Goal: Information Seeking & Learning: Learn about a topic

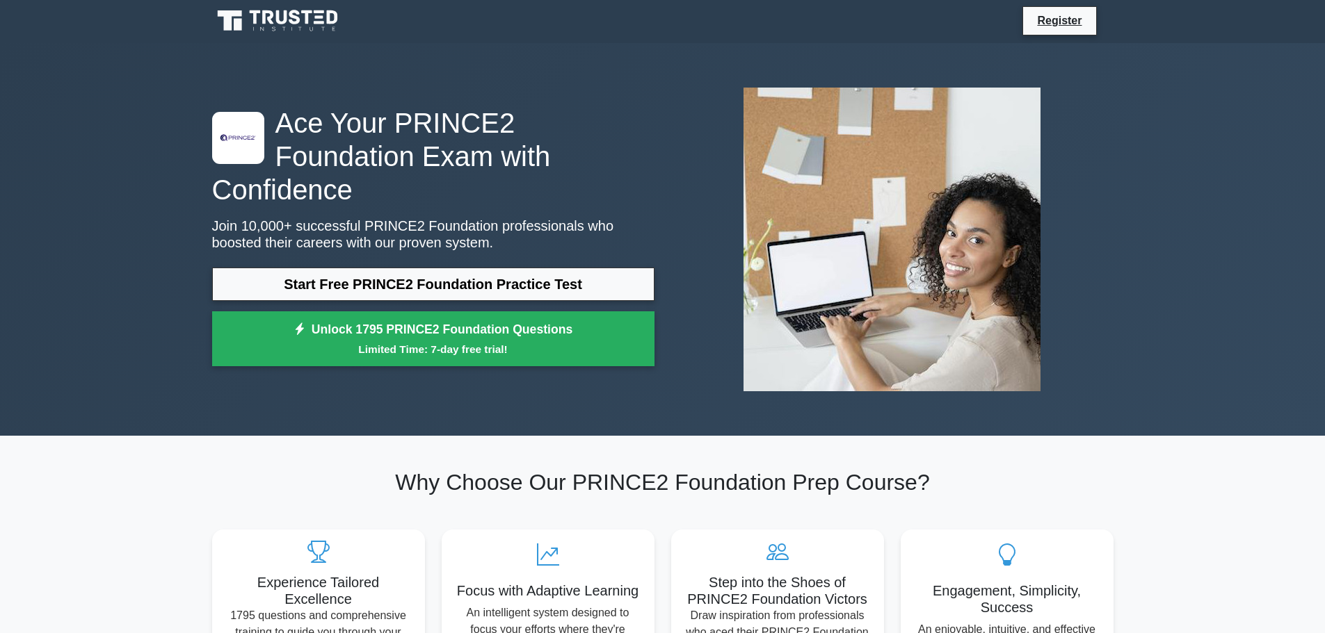
click at [569, 244] on div ".st0{fill-rule:evenodd;clip-rule:evenodd;fill:#000041;} .st1{fill-rule:evenodd;…" at bounding box center [433, 240] width 459 height 268
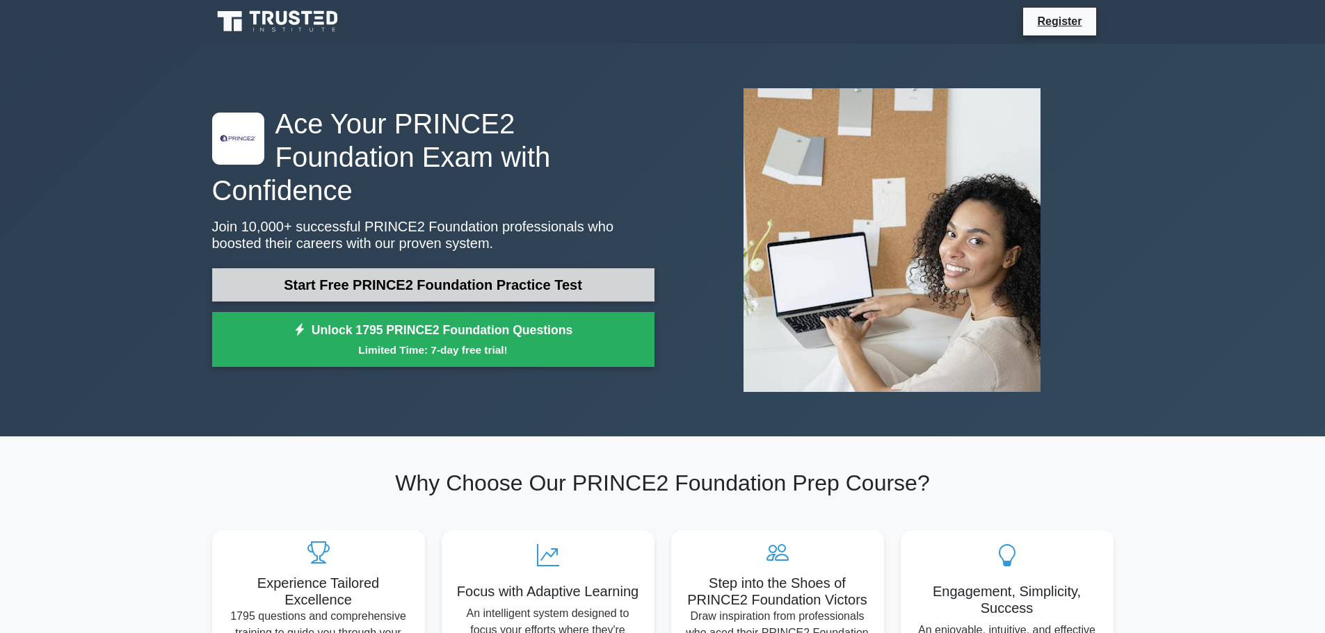
click at [572, 268] on link "Start Free PRINCE2 Foundation Practice Test" at bounding box center [433, 284] width 442 height 33
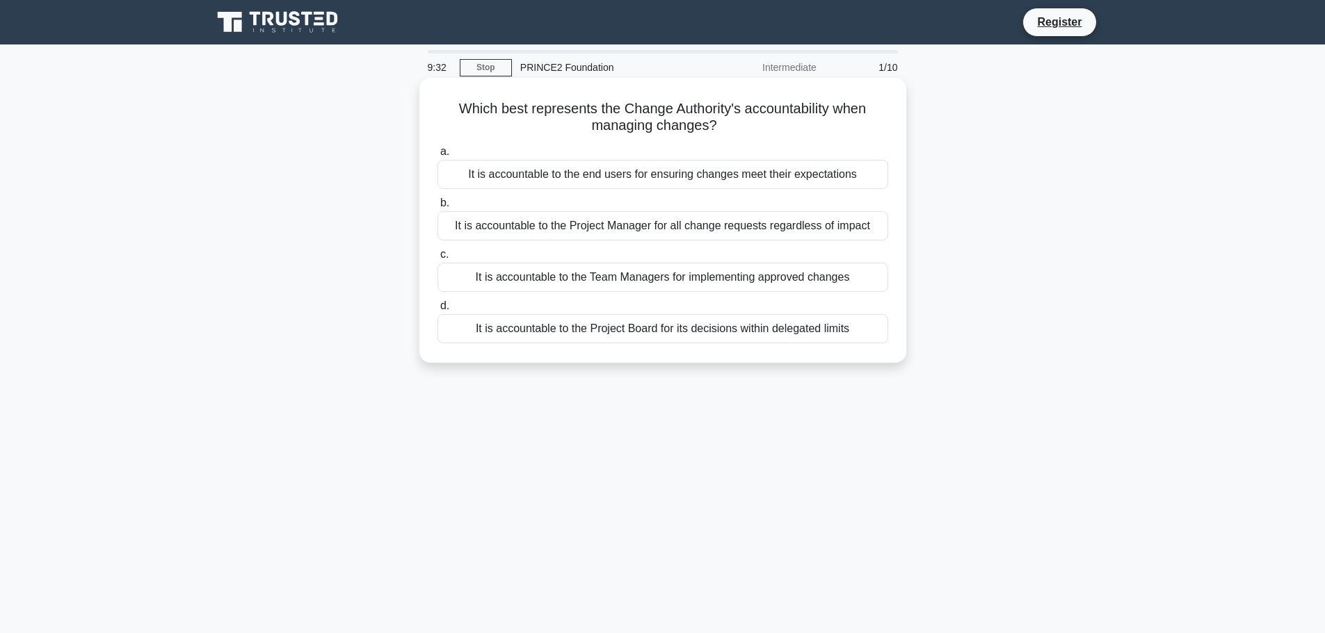
click at [661, 332] on div "It is accountable to the Project Board for its decisions within delegated limits" at bounding box center [662, 328] width 451 height 29
click at [437, 311] on input "d. It is accountable to the Project Board for its decisions within delegated li…" at bounding box center [437, 306] width 0 height 9
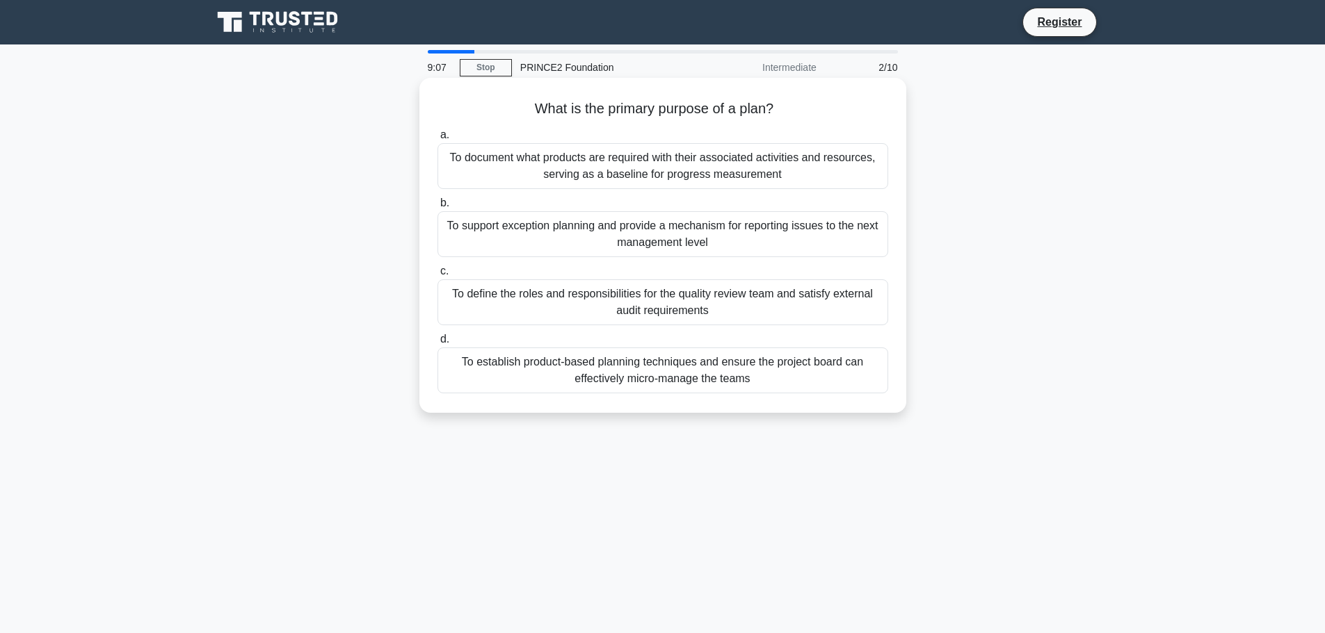
click at [647, 169] on div "To document what products are required with their associated activities and res…" at bounding box center [662, 166] width 451 height 46
click at [437, 140] on input "a. To document what products are required with their associated activities and …" at bounding box center [437, 135] width 0 height 9
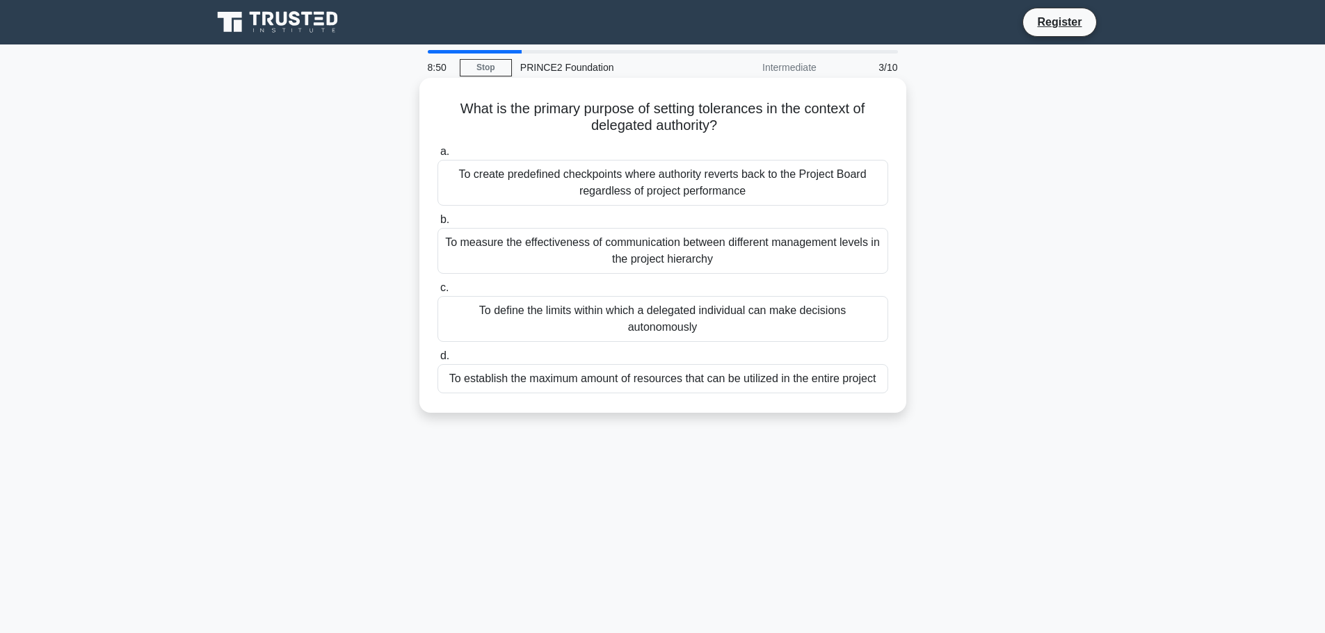
click at [645, 331] on div "To define the limits within which a delegated individual can make decisions aut…" at bounding box center [662, 319] width 451 height 46
click at [437, 293] on input "c. To define the limits within which a delegated individual can make decisions …" at bounding box center [437, 288] width 0 height 9
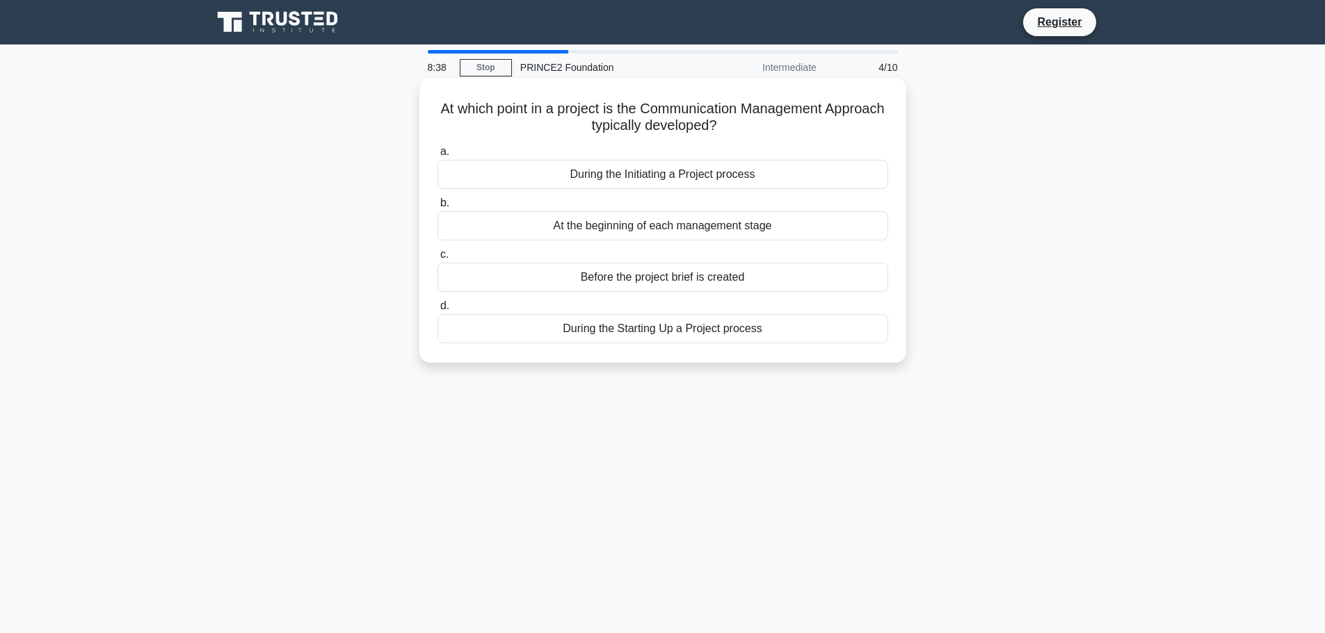
click at [643, 180] on div "During the Initiating a Project process" at bounding box center [662, 174] width 451 height 29
click at [437, 156] on input "a. During the Initiating a Project process" at bounding box center [437, 151] width 0 height 9
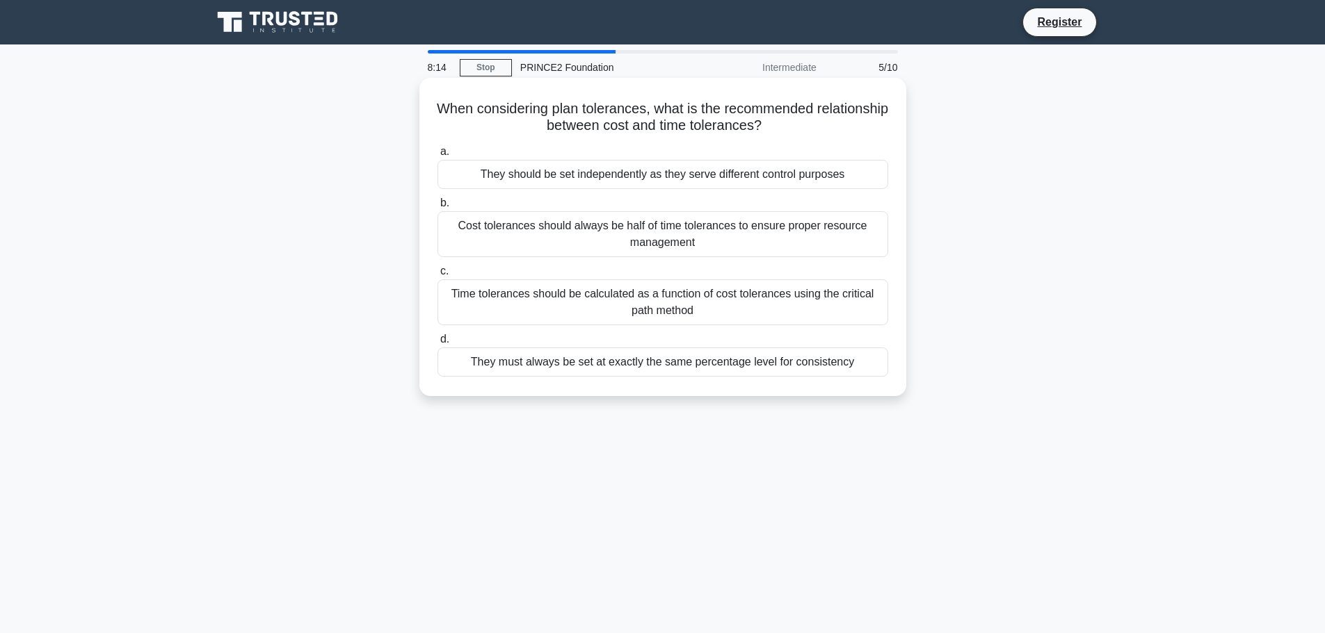
click at [575, 181] on div "They should be set independently as they serve different control purposes" at bounding box center [662, 174] width 451 height 29
click at [437, 156] on input "a. They should be set independently as they serve different control purposes" at bounding box center [437, 151] width 0 height 9
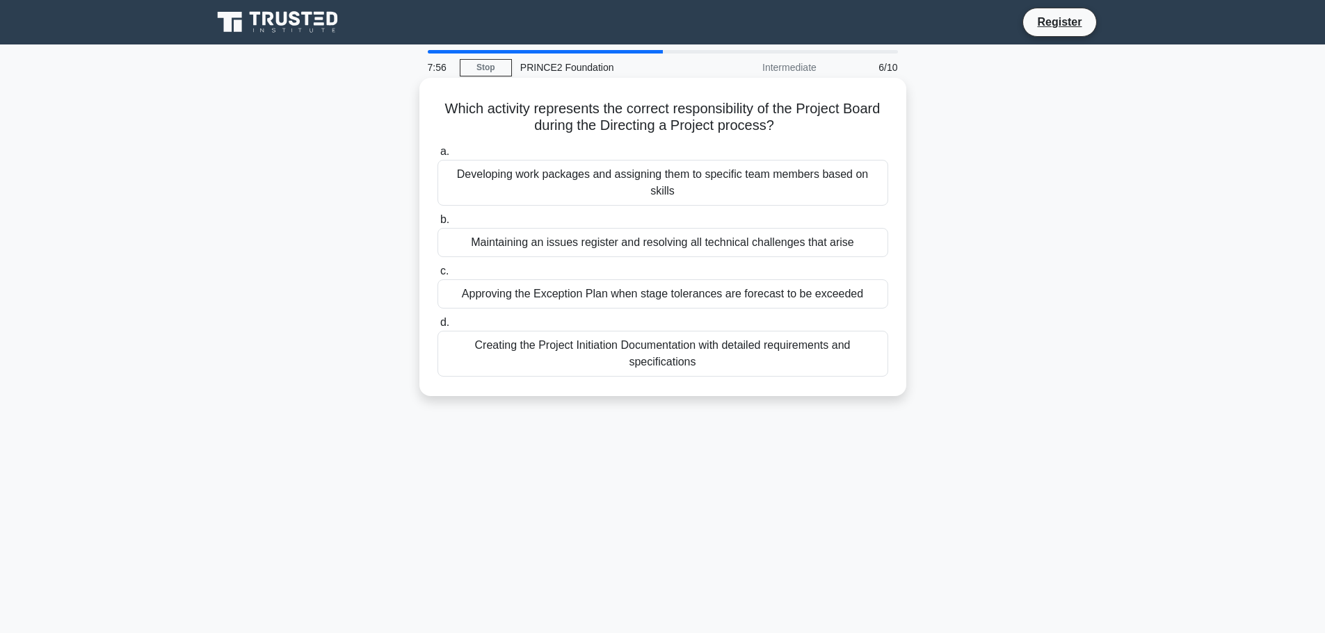
click at [639, 282] on div "Approving the Exception Plan when stage tolerances are forecast to be exceeded" at bounding box center [662, 294] width 451 height 29
click at [437, 276] on input "c. Approving the Exception Plan when stage tolerances are forecast to be exceed…" at bounding box center [437, 271] width 0 height 9
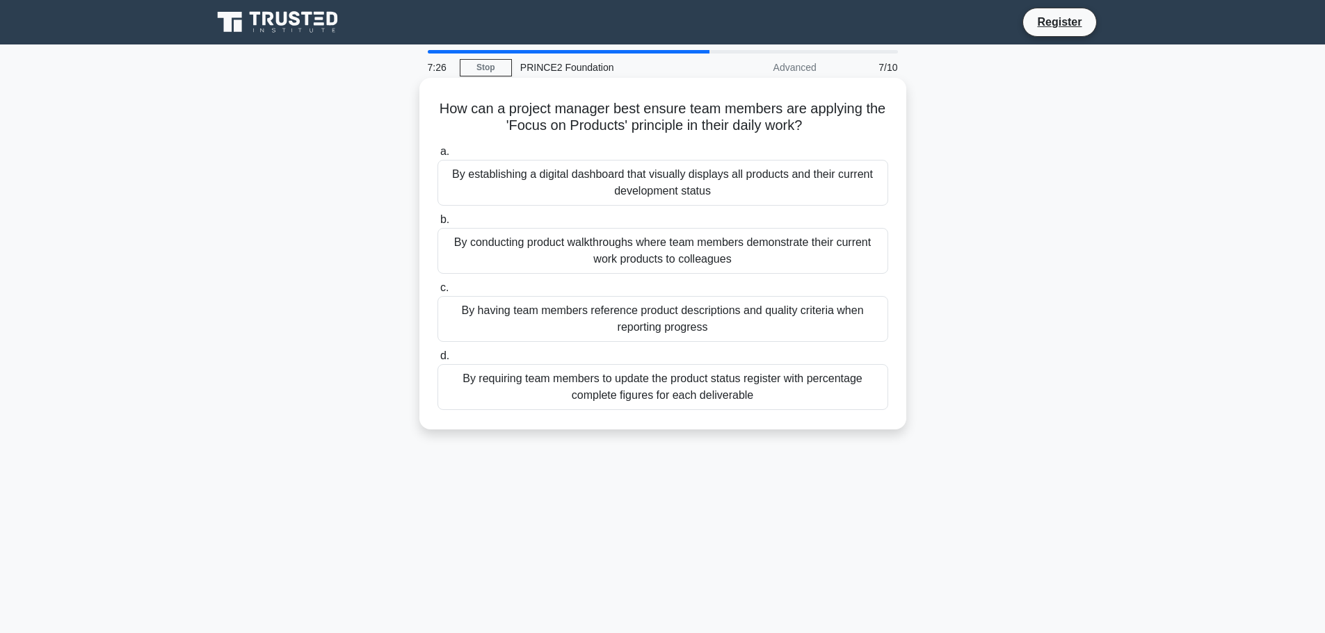
click at [645, 189] on div "By establishing a digital dashboard that visually displays all products and the…" at bounding box center [662, 183] width 451 height 46
click at [437, 156] on input "a. By establishing a digital dashboard that visually displays all products and …" at bounding box center [437, 151] width 0 height 9
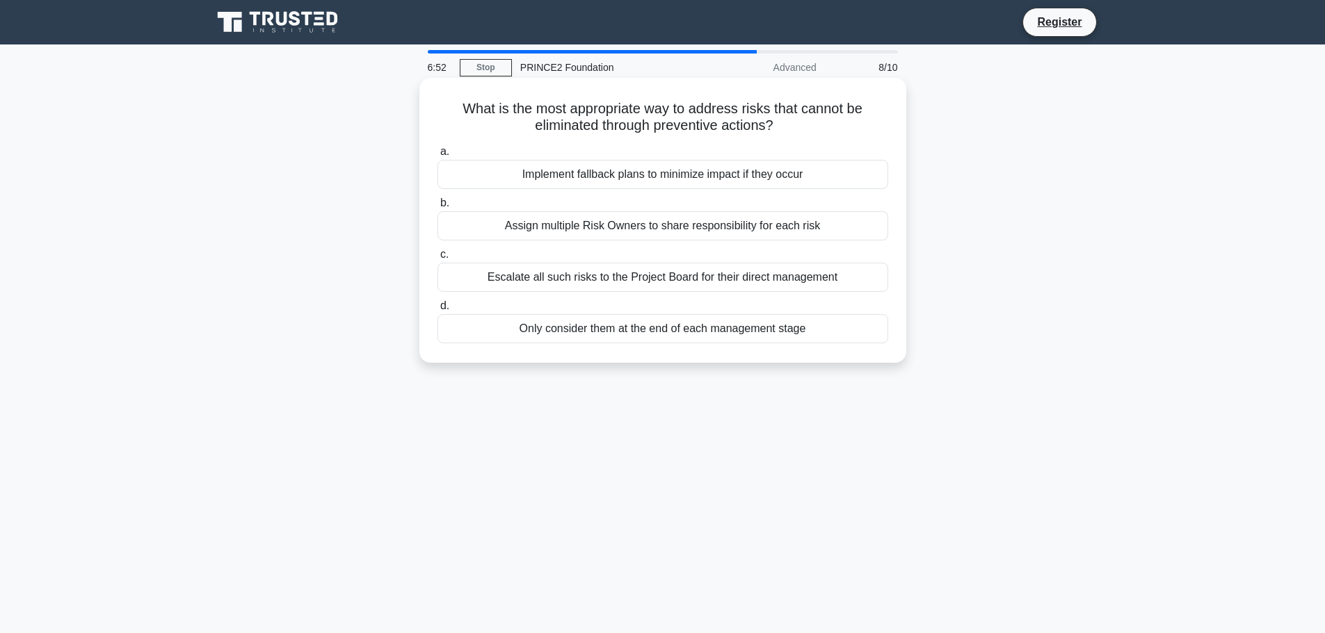
click at [648, 181] on div "Implement fallback plans to minimize impact if they occur" at bounding box center [662, 174] width 451 height 29
click at [437, 156] on input "a. Implement fallback plans to minimize impact if they occur" at bounding box center [437, 151] width 0 height 9
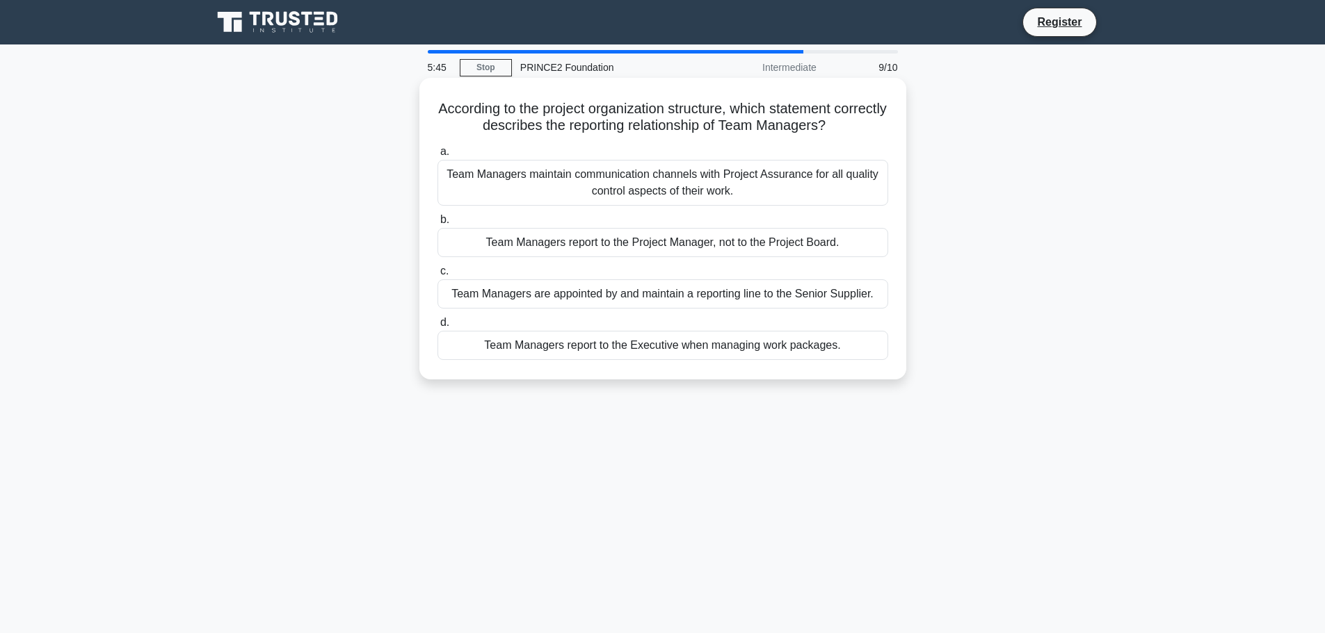
click at [512, 243] on div "Team Managers report to the Project Manager, not to the Project Board." at bounding box center [662, 242] width 451 height 29
click at [437, 225] on input "b. Team Managers report to the Project Manager, not to the Project Board." at bounding box center [437, 220] width 0 height 9
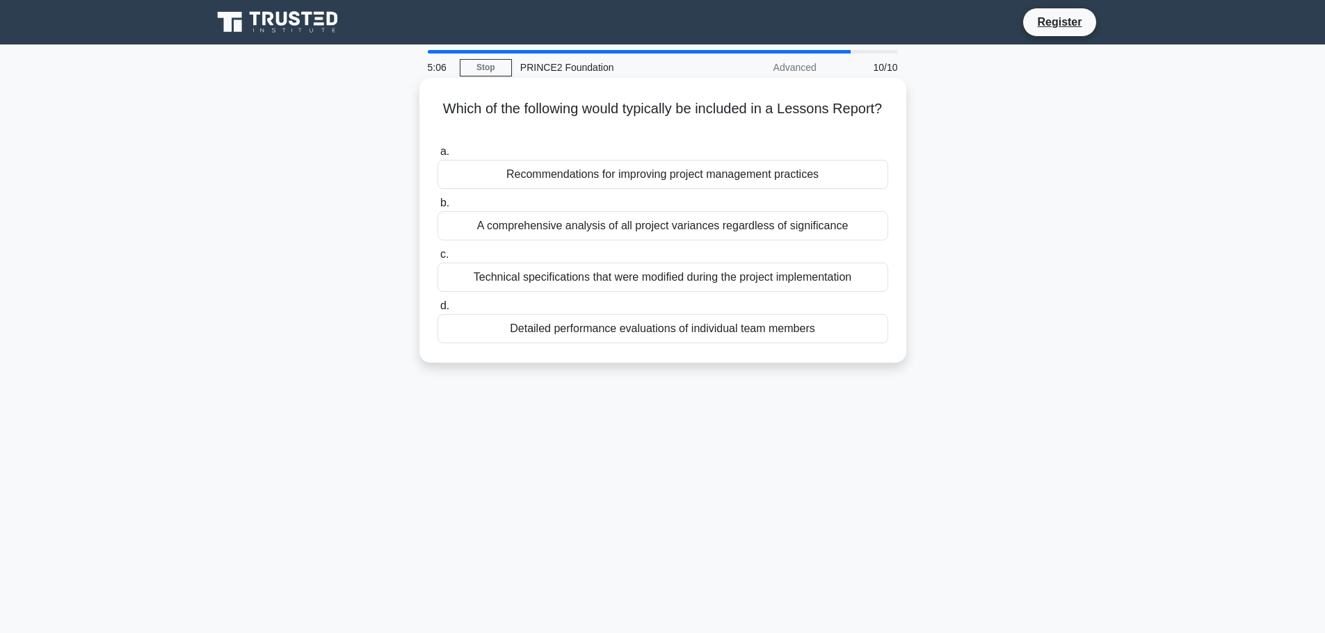
click at [549, 182] on div "Recommendations for improving project management practices" at bounding box center [662, 174] width 451 height 29
click at [437, 156] on input "a. Recommendations for improving project management practices" at bounding box center [437, 151] width 0 height 9
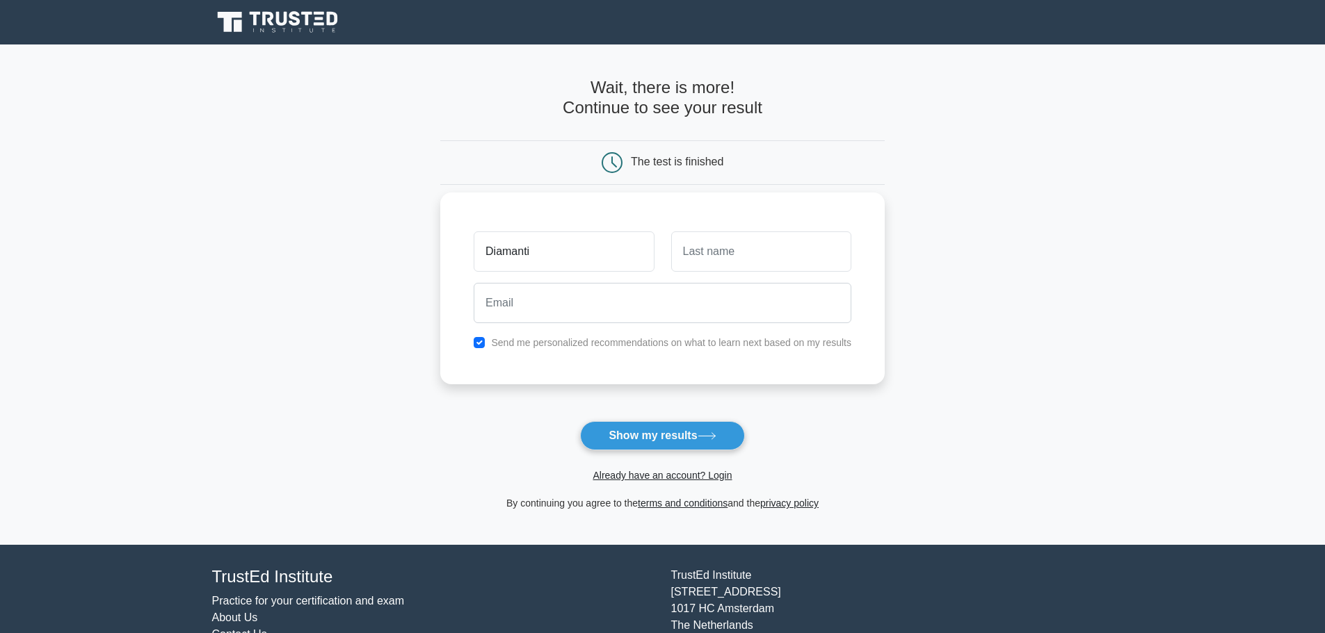
type input "Diamanti"
type input "[PERSON_NAME]"
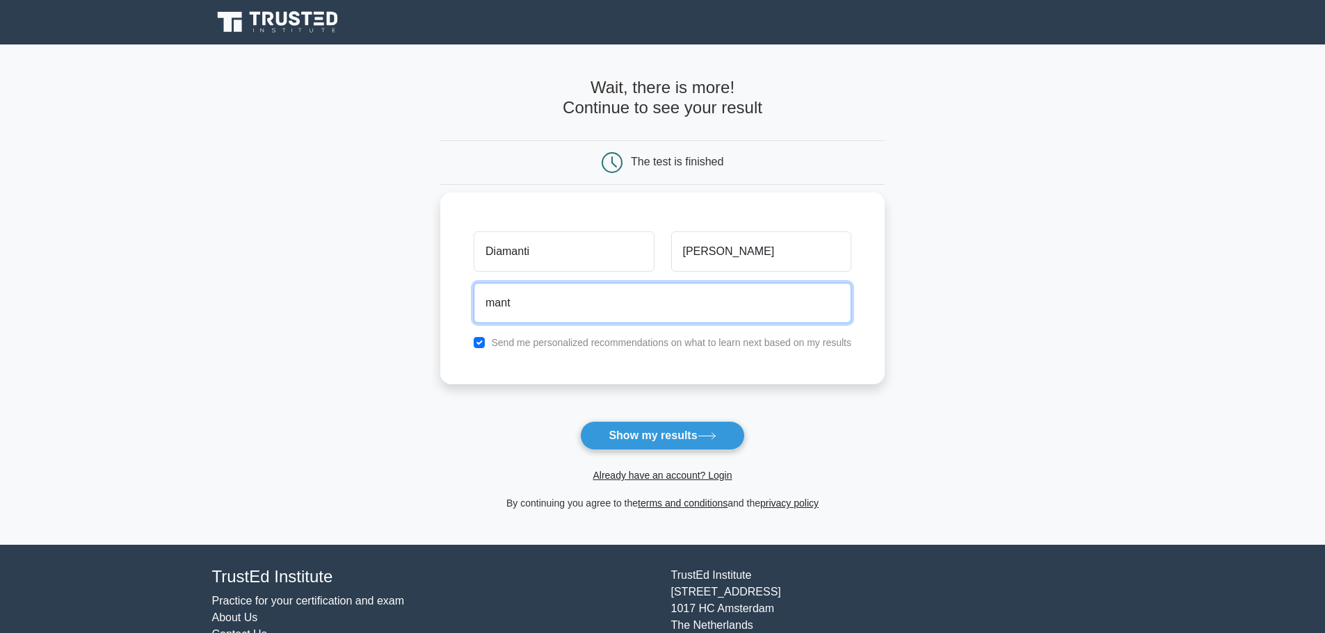
type input "[EMAIL_ADDRESS][DOMAIN_NAME]"
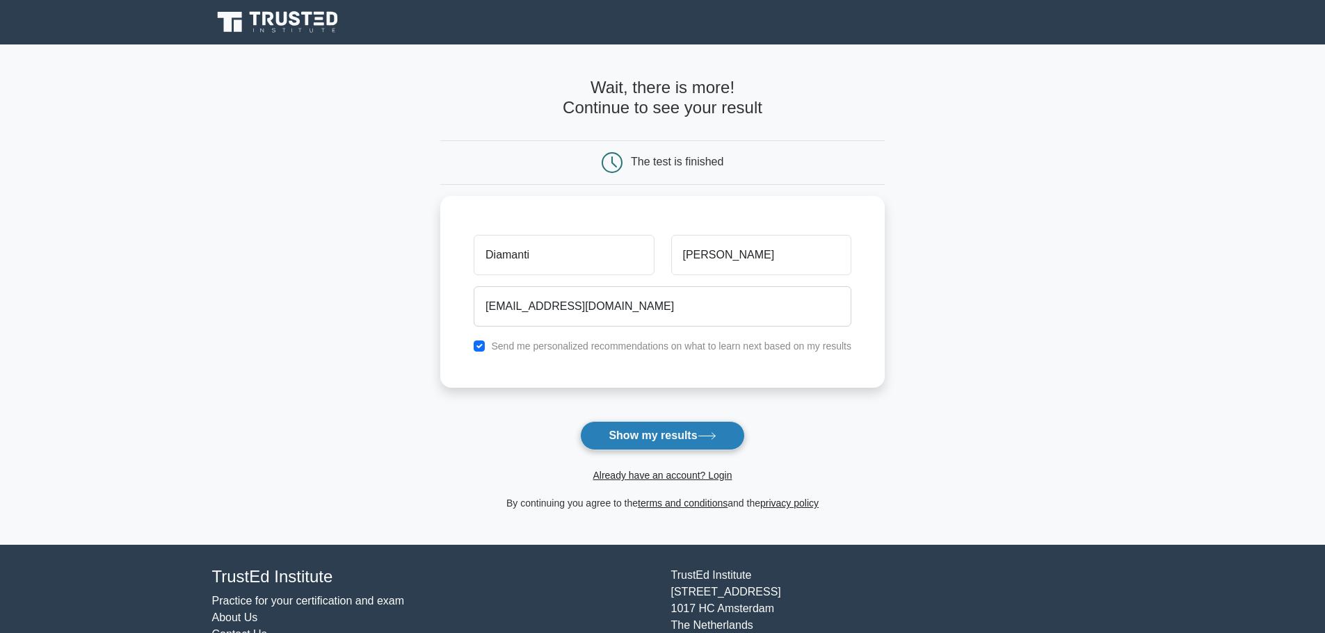
click at [601, 448] on button "Show my results" at bounding box center [662, 435] width 164 height 29
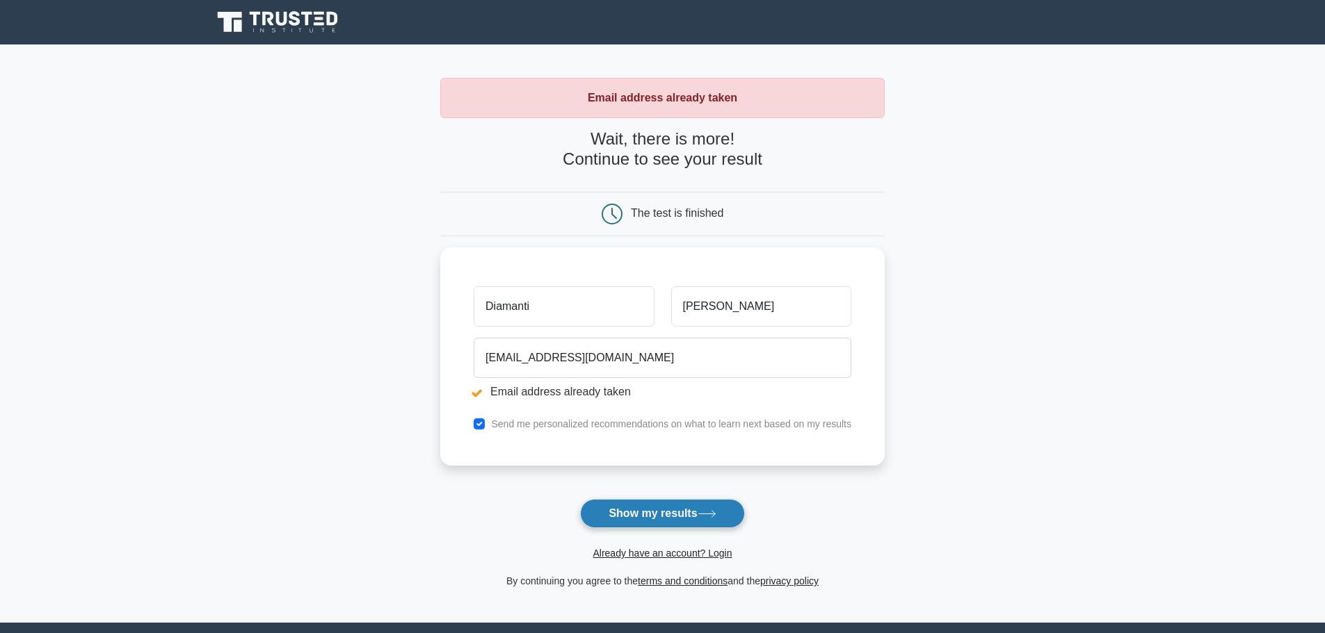
click at [661, 516] on button "Show my results" at bounding box center [662, 513] width 164 height 29
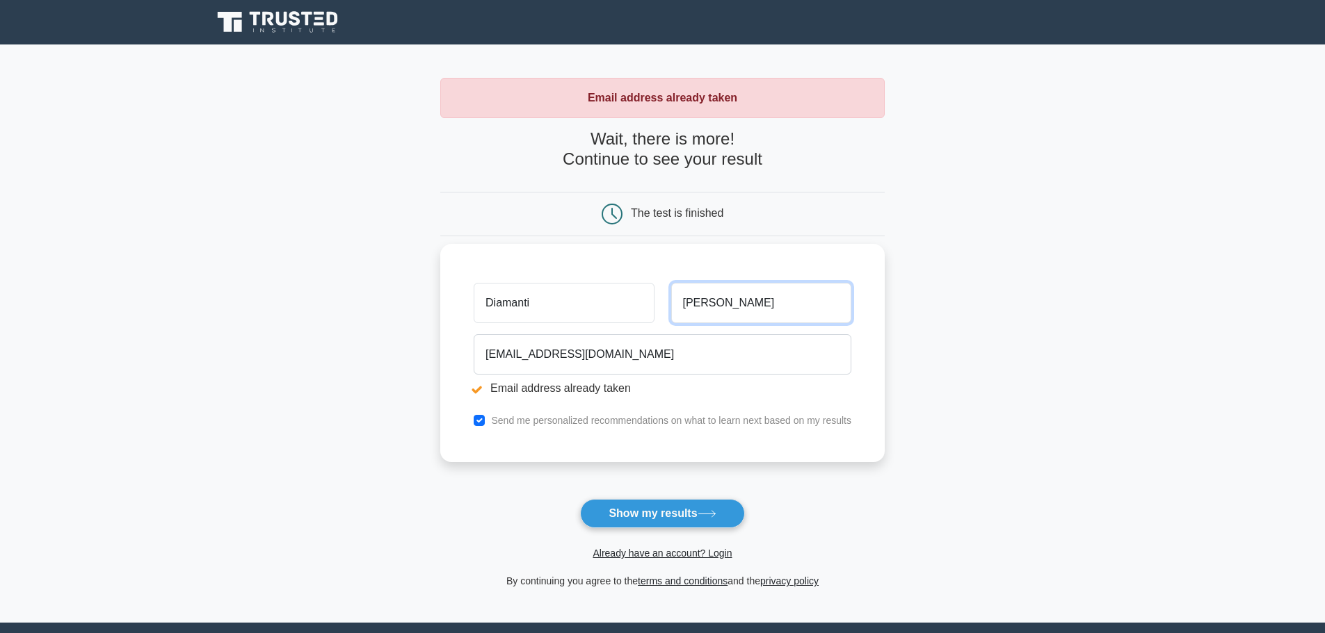
click at [711, 295] on input "Dan" at bounding box center [761, 303] width 180 height 40
type input "DANIILIDI"
click at [477, 421] on input "checkbox" at bounding box center [479, 420] width 11 height 11
checkbox input "false"
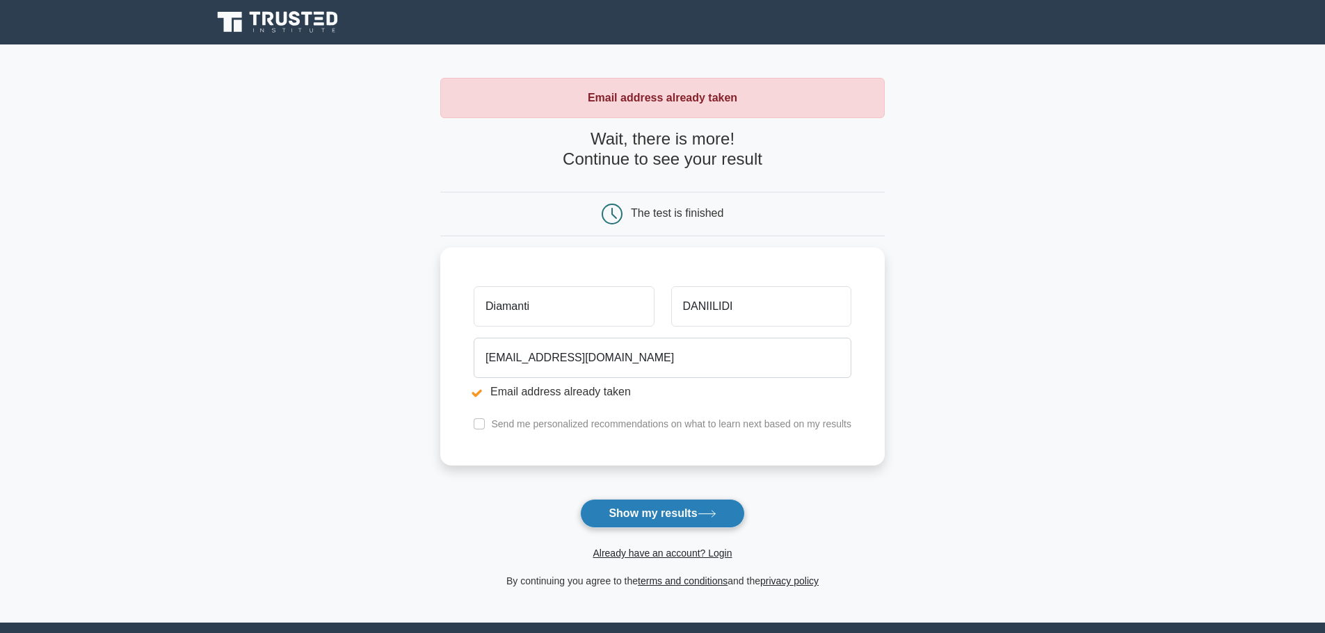
click at [629, 515] on button "Show my results" at bounding box center [662, 513] width 164 height 29
click at [560, 318] on input "Diamanti" at bounding box center [564, 303] width 180 height 40
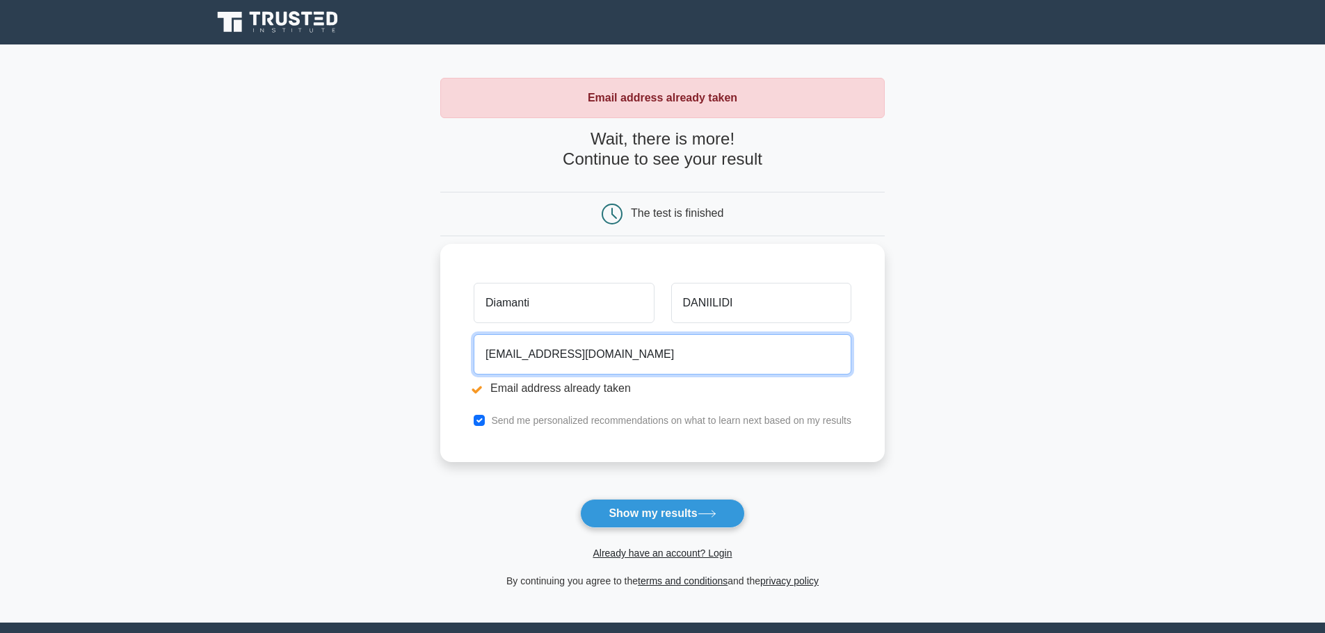
click at [503, 360] on input "[EMAIL_ADDRESS][DOMAIN_NAME]" at bounding box center [663, 354] width 378 height 40
click at [650, 362] on input "[EMAIL_ADDRESS][DOMAIN_NAME]" at bounding box center [663, 354] width 378 height 40
click at [580, 499] on button "Show my results" at bounding box center [662, 513] width 164 height 29
drag, startPoint x: 0, startPoint y: 0, endPoint x: 435, endPoint y: 364, distance: 567.2
click at [435, 364] on main "Email address already taken Wait, there is more! Continue to see your result Th…" at bounding box center [662, 334] width 1325 height 579
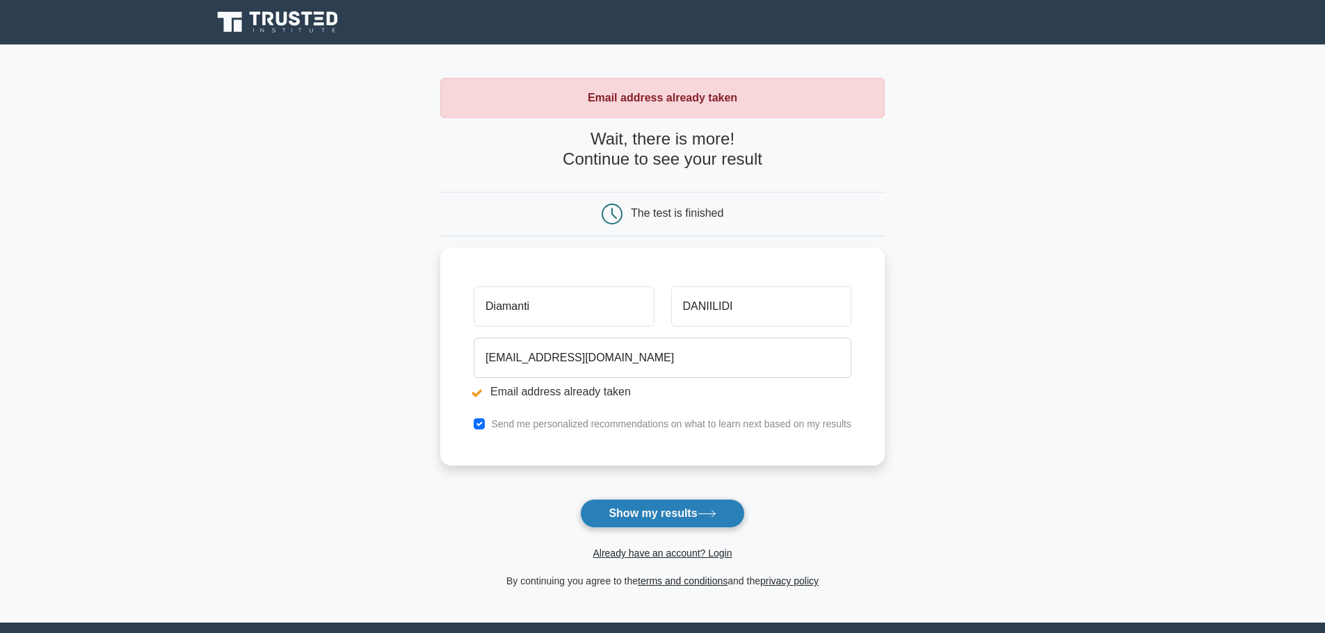
click at [647, 506] on button "Show my results" at bounding box center [662, 513] width 164 height 29
click at [478, 425] on input "checkbox" at bounding box center [479, 420] width 11 height 11
checkbox input "false"
click at [627, 511] on button "Show my results" at bounding box center [662, 513] width 164 height 29
drag, startPoint x: 663, startPoint y: 143, endPoint x: 709, endPoint y: 143, distance: 45.9
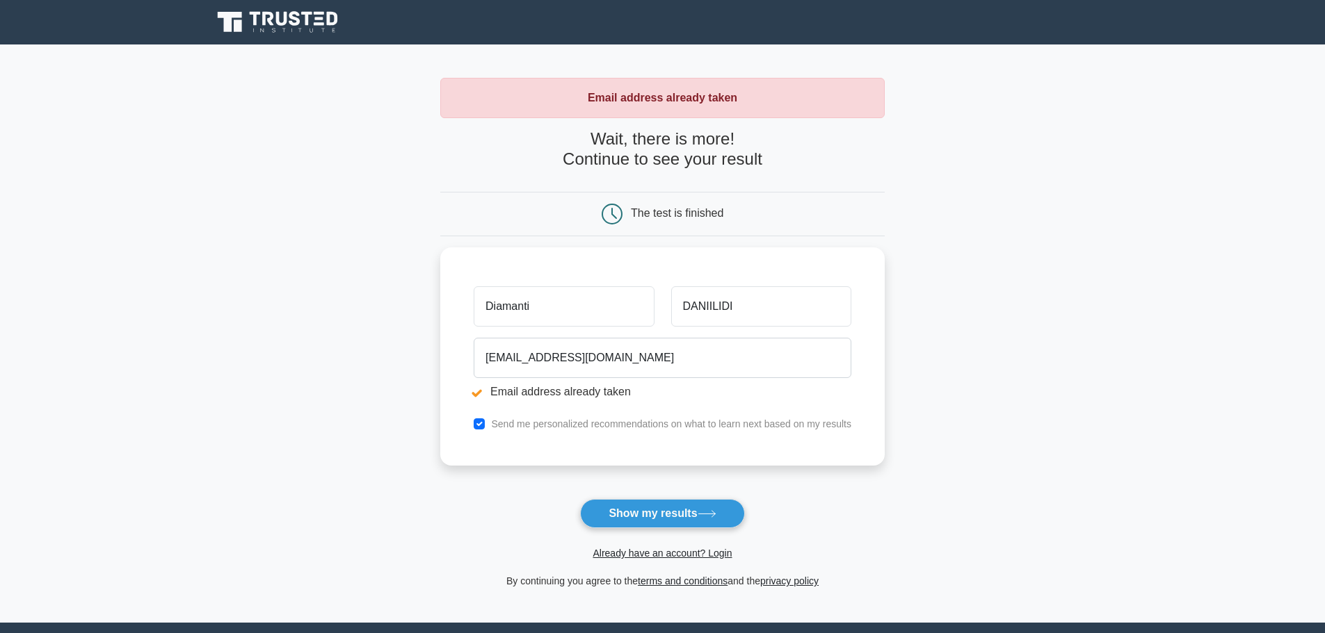
click at [709, 143] on h4 "Wait, there is more! Continue to see your result" at bounding box center [662, 149] width 444 height 40
click at [705, 216] on div "The test is finished" at bounding box center [677, 213] width 92 height 12
drag, startPoint x: 656, startPoint y: 360, endPoint x: 235, endPoint y: 362, distance: 420.7
click at [235, 362] on main "Email address already taken Wait, there is more! Continue to see your result Th…" at bounding box center [662, 334] width 1325 height 579
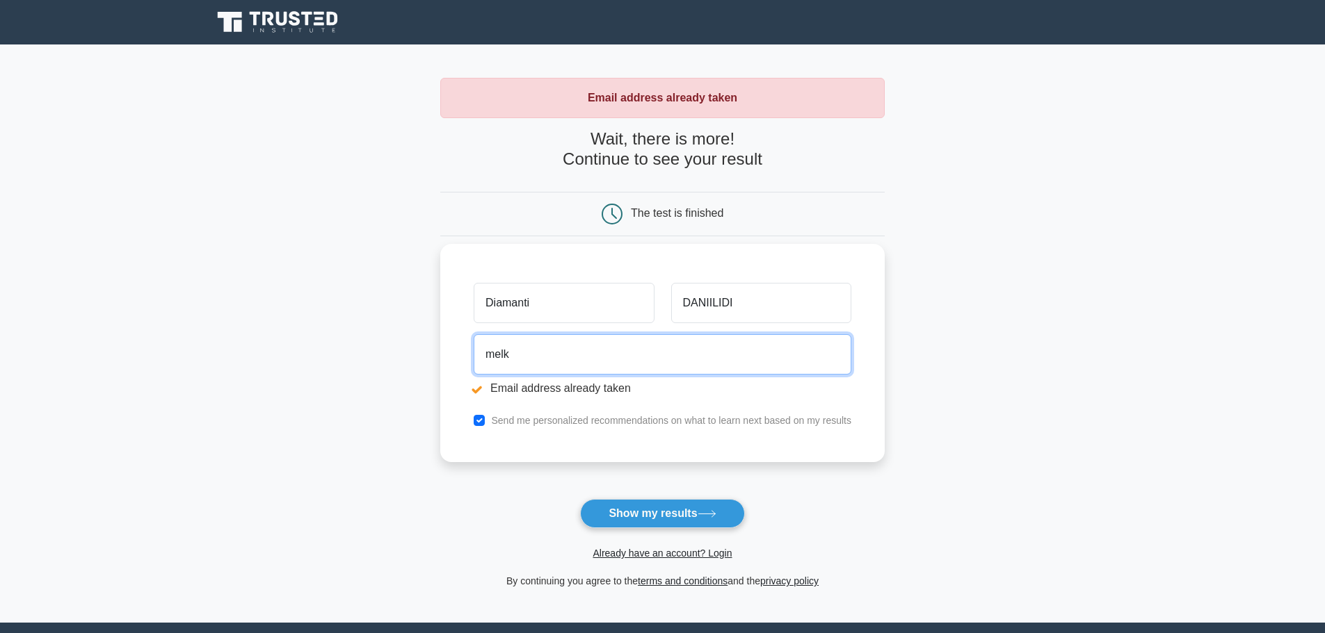
drag, startPoint x: 619, startPoint y: 354, endPoint x: 443, endPoint y: 367, distance: 176.4
click at [443, 367] on div "Diamanti DANIILIDI melk Email address already taken Send me personalized recomm…" at bounding box center [662, 353] width 444 height 218
paste input "on2103@hotmail.com"
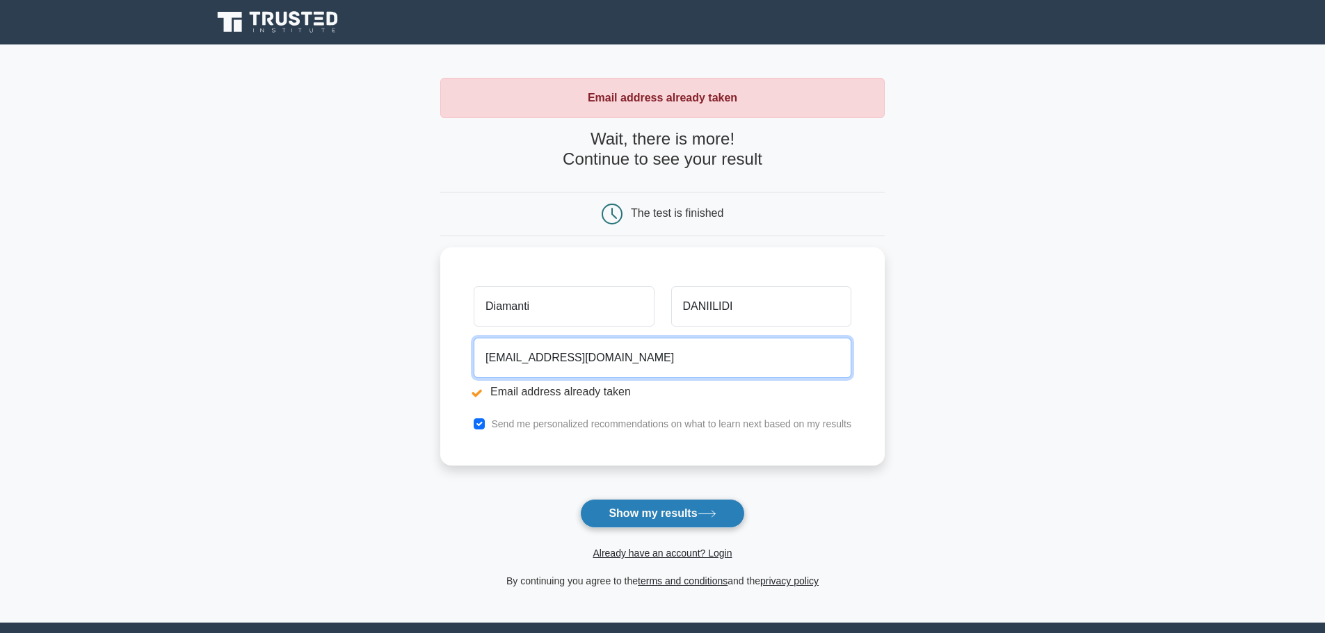
type input "melkon2103@hotmail.com"
click at [654, 526] on button "Show my results" at bounding box center [662, 513] width 164 height 29
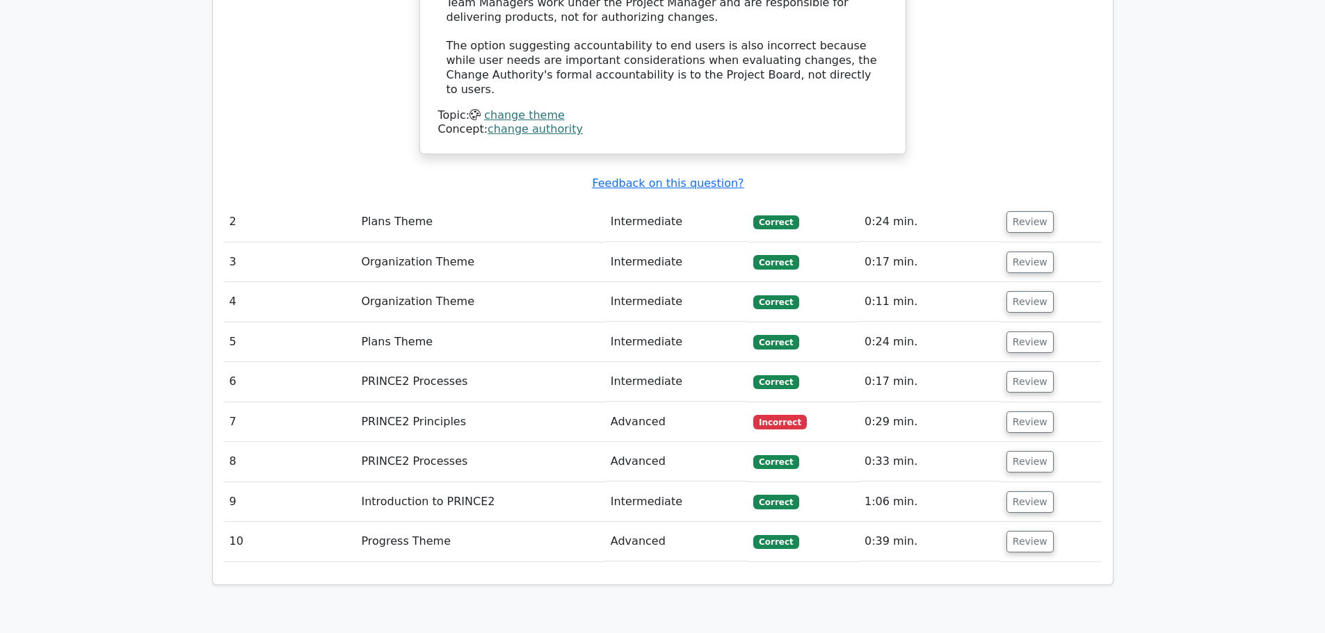
scroll to position [1807, 0]
click at [1019, 411] on button "Review" at bounding box center [1029, 422] width 47 height 22
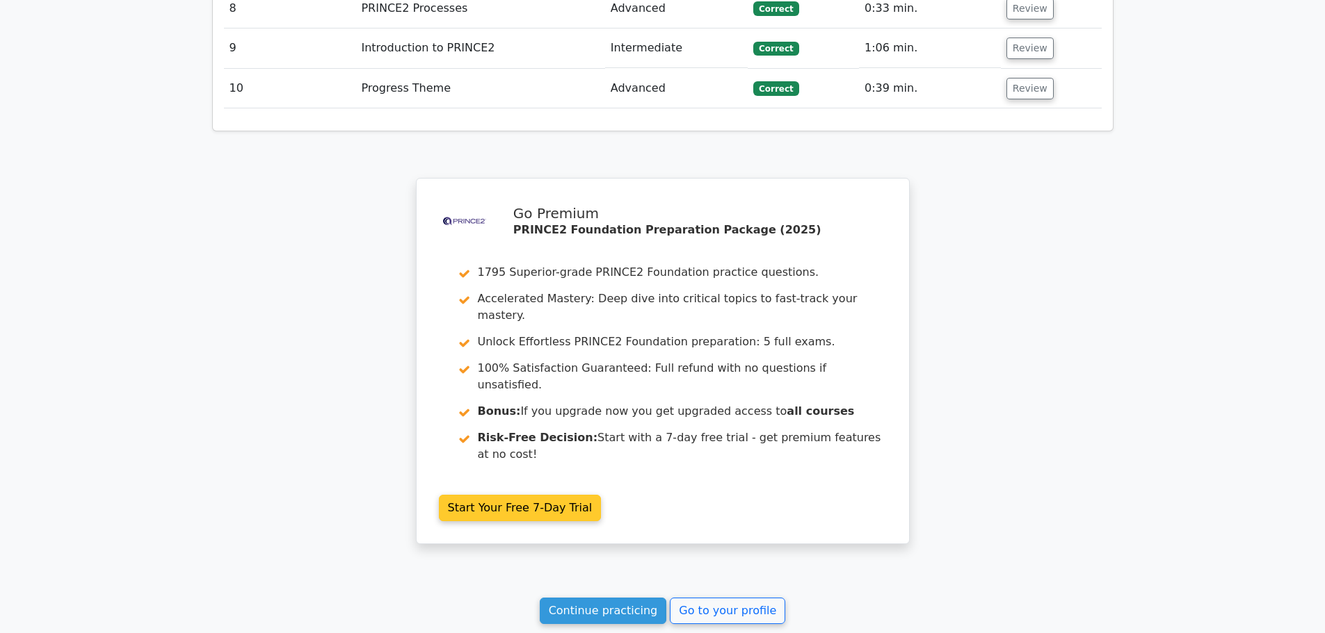
scroll to position [2957, 0]
